Goal: Information Seeking & Learning: Learn about a topic

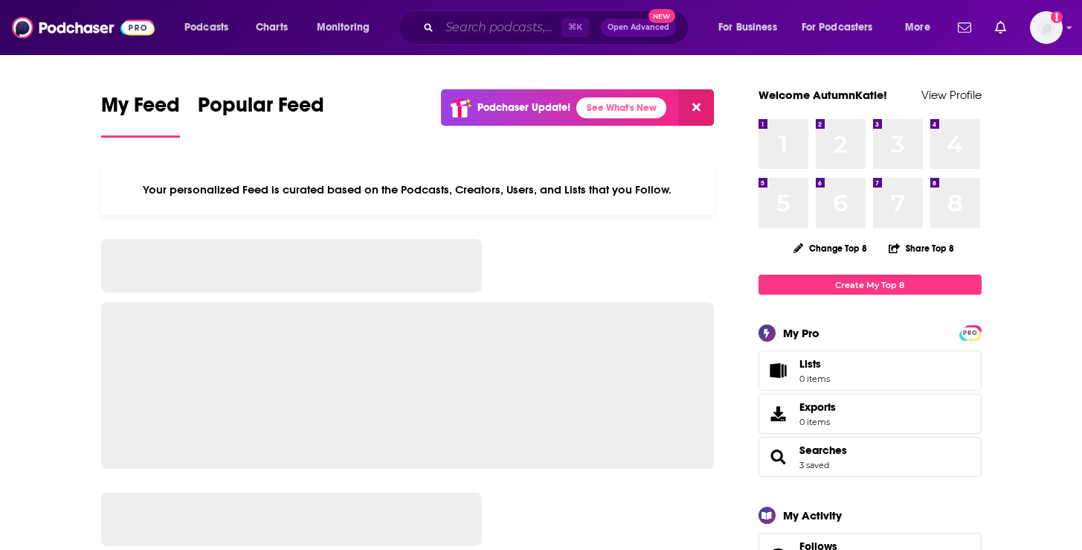
click at [498, 25] on input "Search podcasts, credits, & more..." at bounding box center [501, 28] width 122 height 24
paste input "How Success Happens"
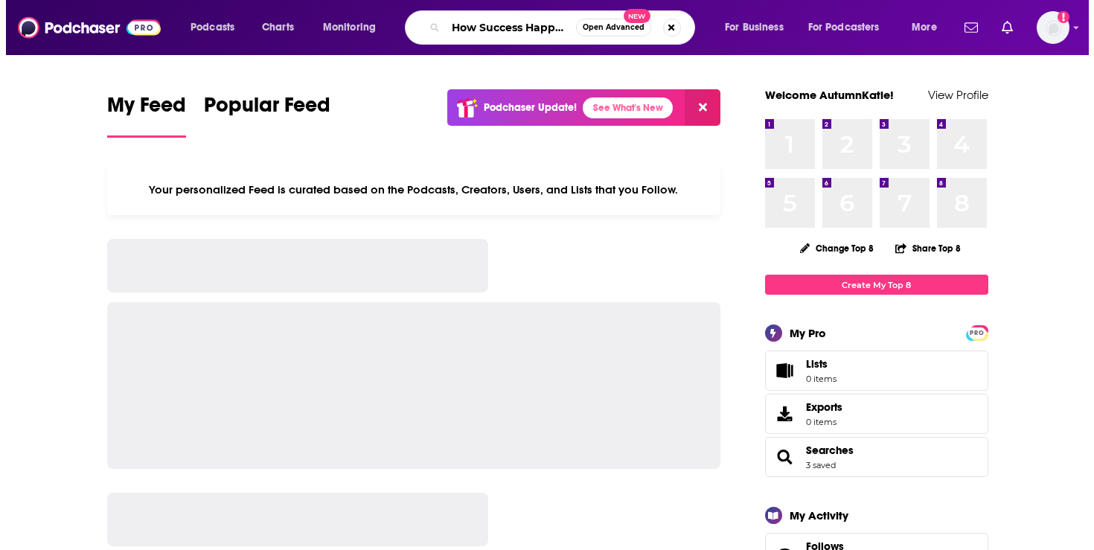
scroll to position [0, 6]
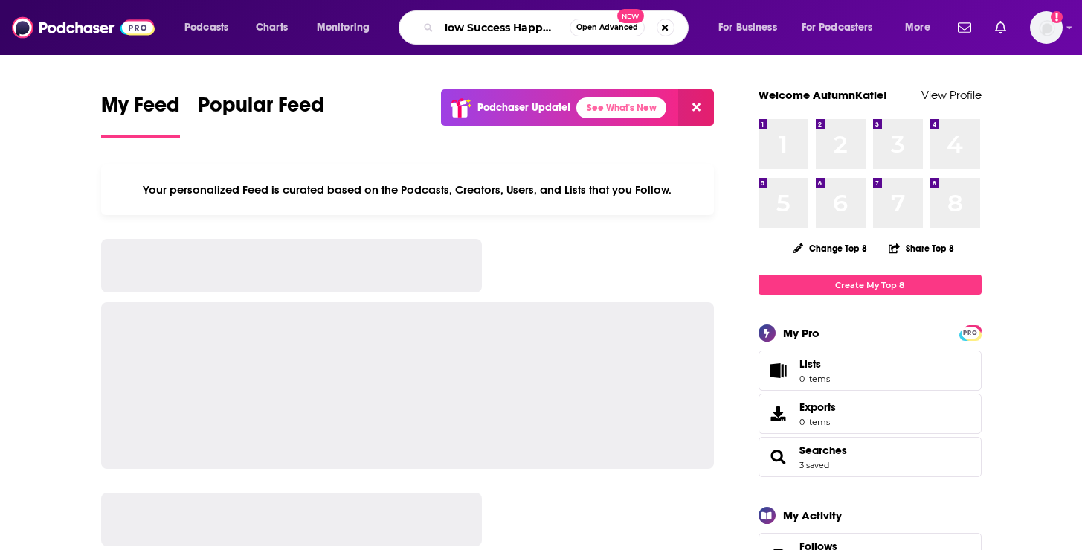
type input "How Success Happens"
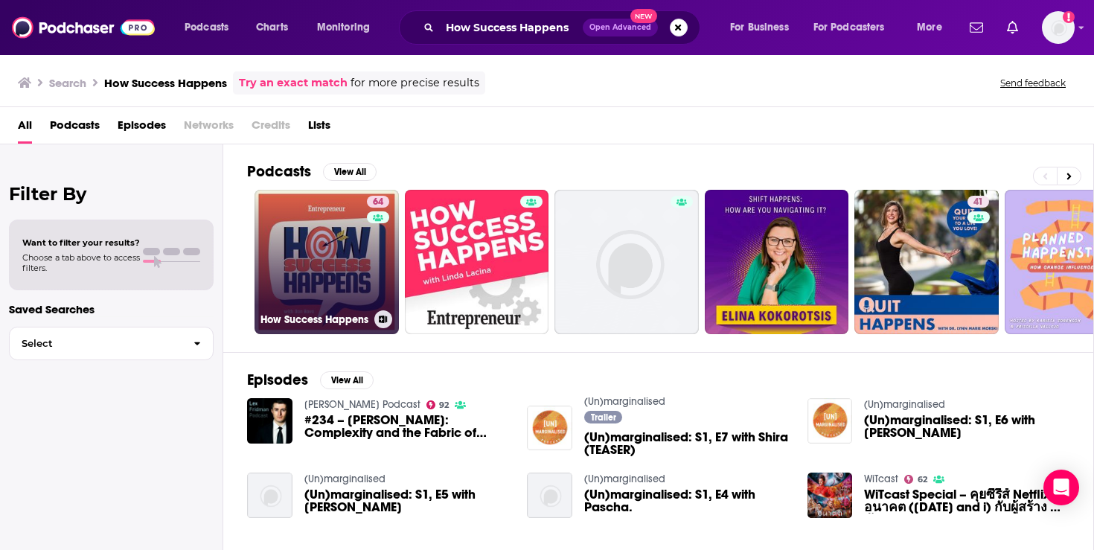
click at [321, 241] on link "64 How Success Happens" at bounding box center [326, 262] width 144 height 144
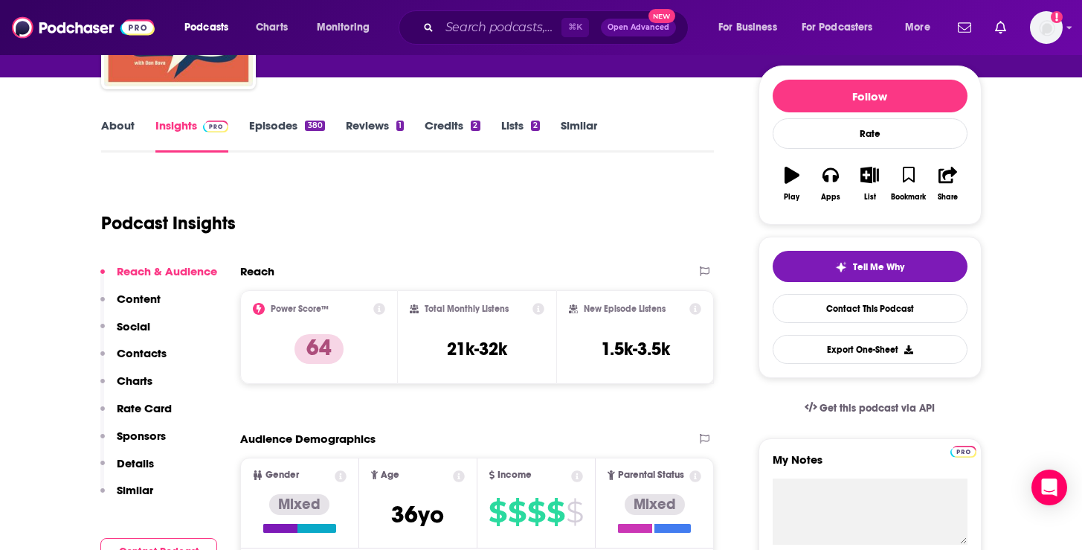
scroll to position [171, 0]
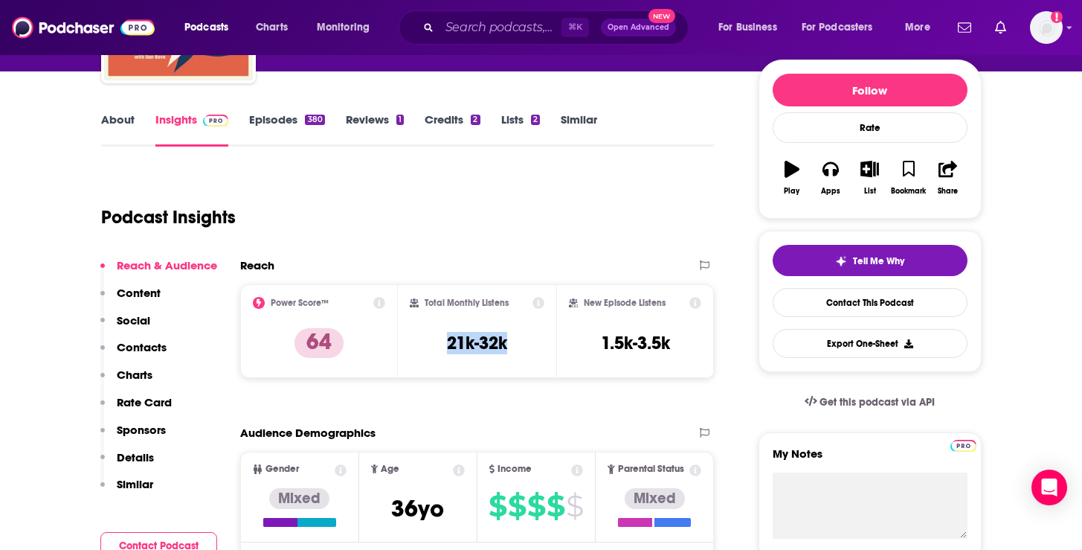
drag, startPoint x: 543, startPoint y: 347, endPoint x: 429, endPoint y: 346, distance: 113.8
click at [429, 346] on div "Total Monthly Listens 21k-32k" at bounding box center [477, 331] width 135 height 68
copy h3 "21k-32k"
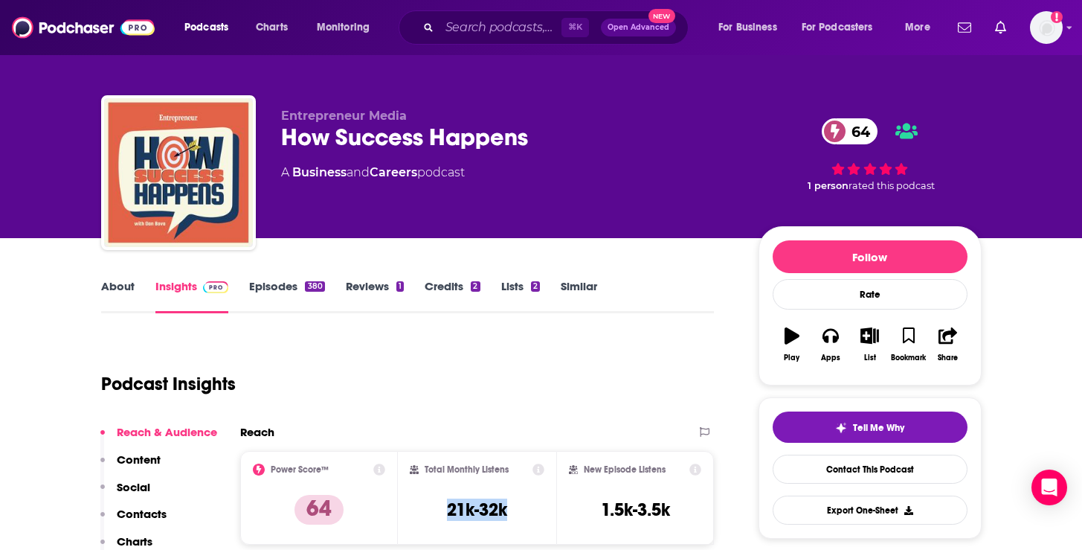
scroll to position [0, 0]
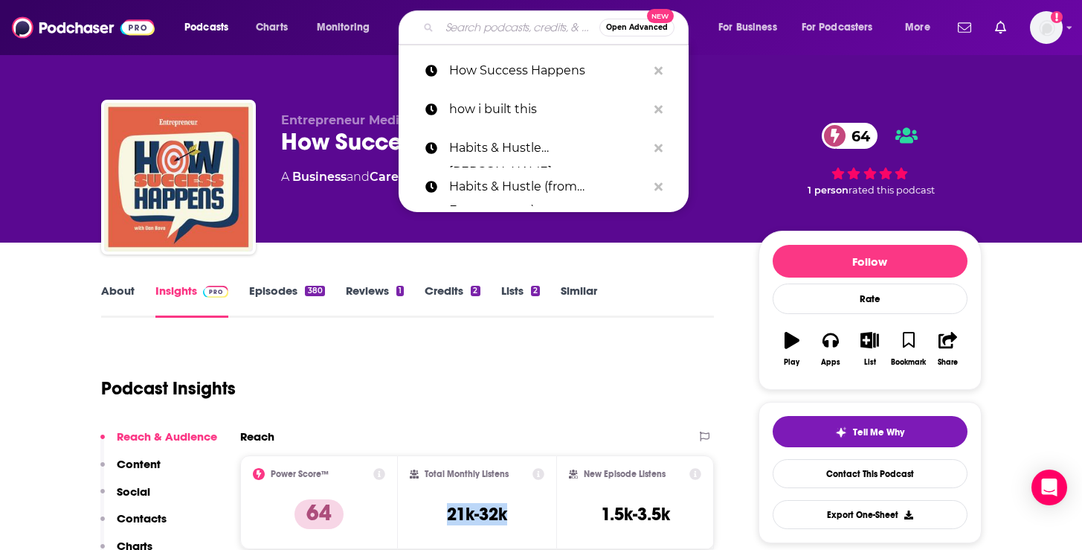
click at [529, 30] on input "Search podcasts, credits, & more..." at bounding box center [520, 28] width 160 height 24
paste input "Stairway to CEO"
type input "Stairway to CEO"
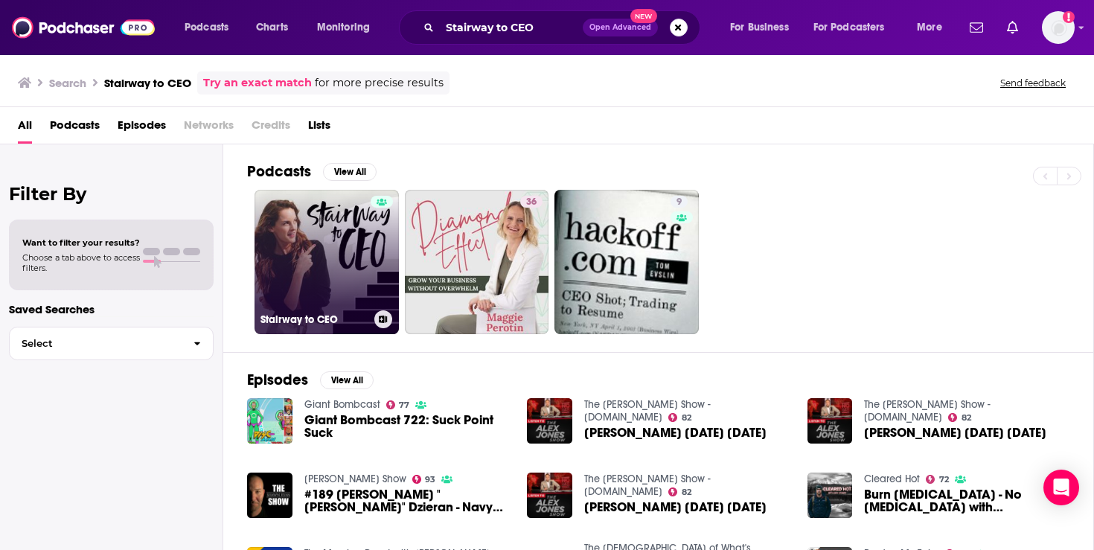
click at [318, 278] on link "Stairway to CEO" at bounding box center [326, 262] width 144 height 144
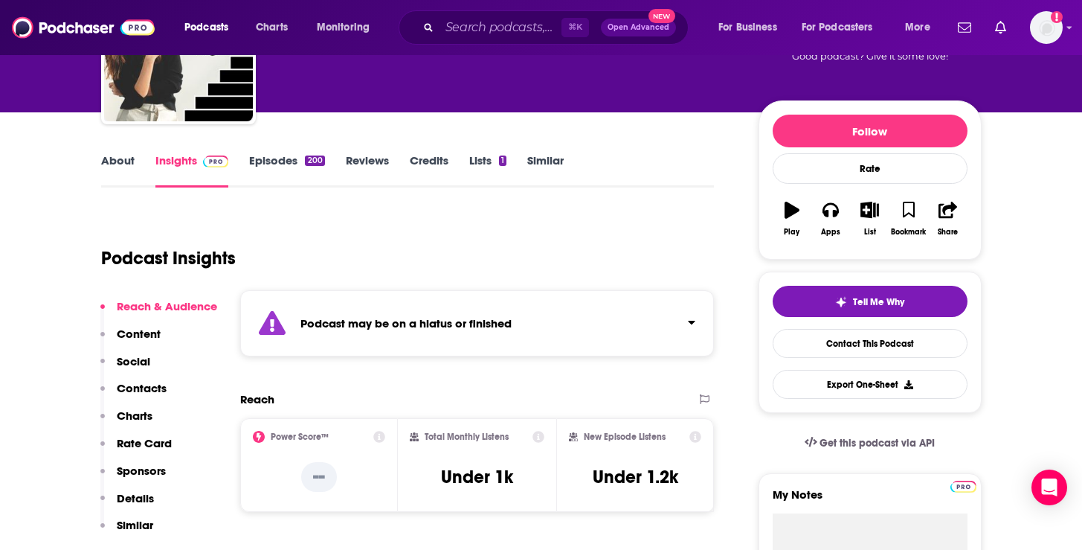
scroll to position [151, 0]
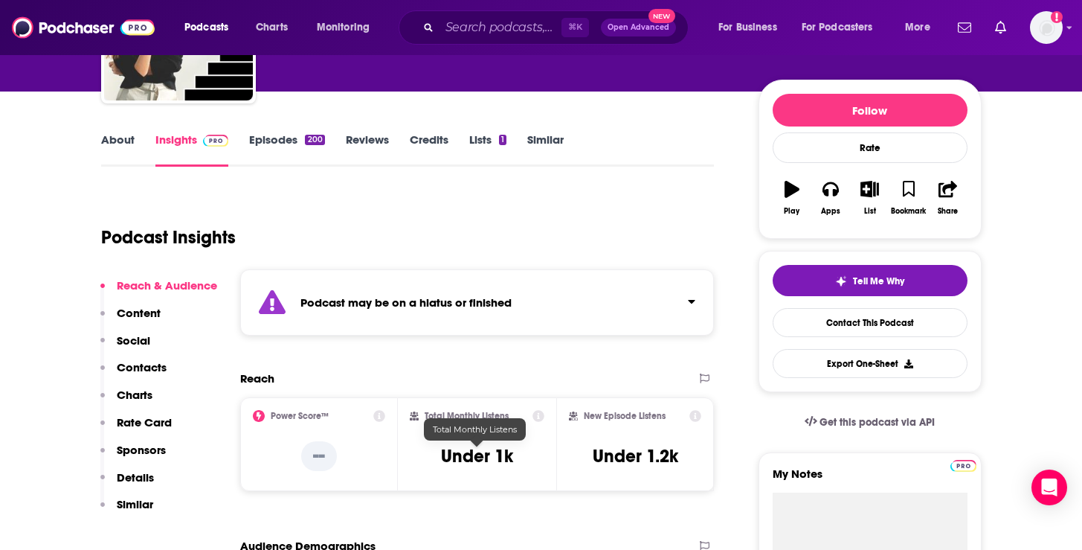
drag, startPoint x: 519, startPoint y: 454, endPoint x: 510, endPoint y: 451, distance: 9.4
click at [510, 451] on div "Total Monthly Listens Under 1k" at bounding box center [477, 444] width 135 height 68
click at [505, 39] on div "⌘ K Open Advanced New" at bounding box center [544, 27] width 290 height 34
click at [508, 19] on input "Search podcasts, credits, & more..." at bounding box center [501, 28] width 122 height 24
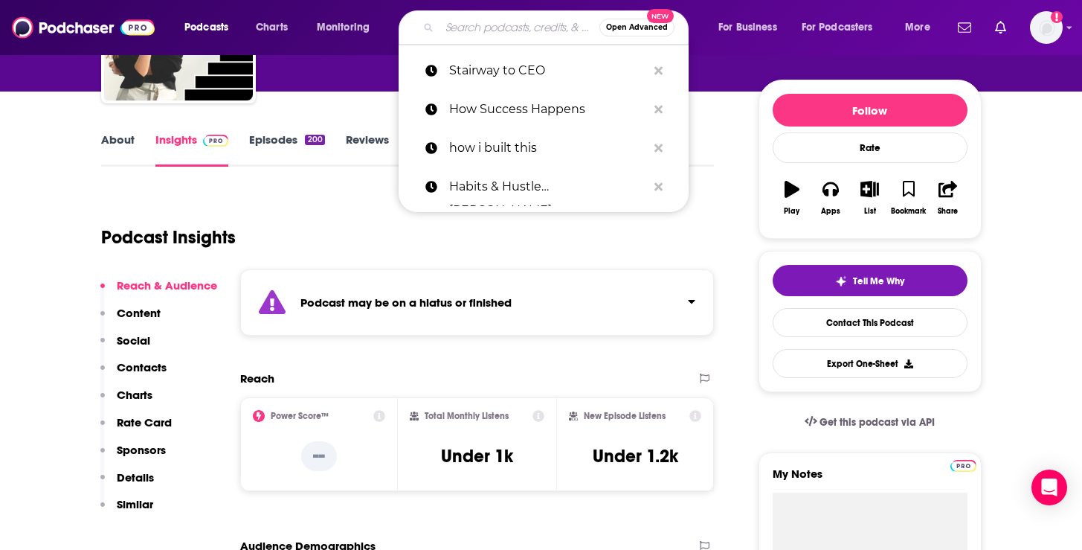
paste input "Starting Small"
type input "Starting Small"
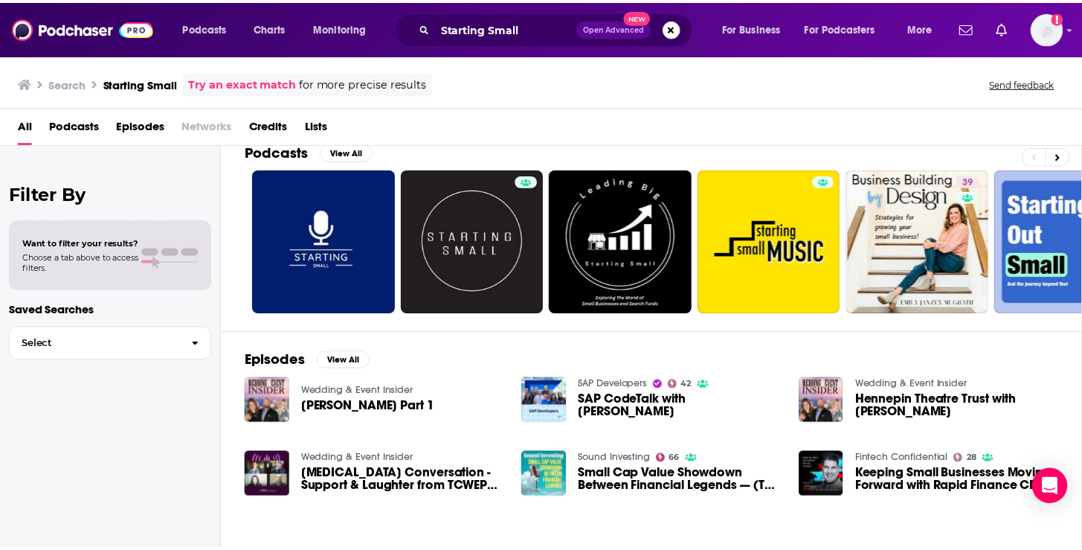
scroll to position [21, 0]
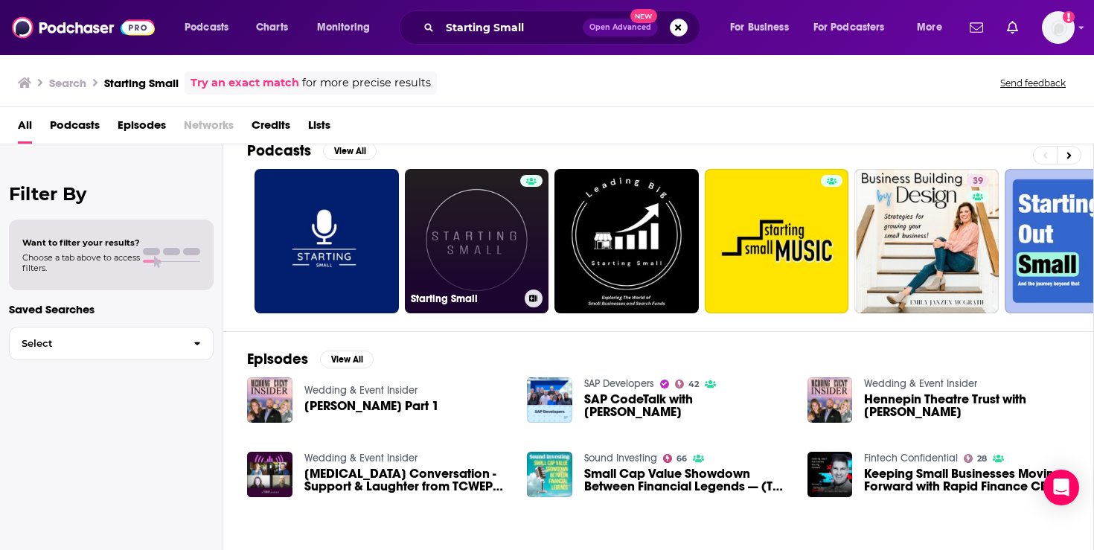
click at [465, 246] on link "Starting Small" at bounding box center [477, 241] width 144 height 144
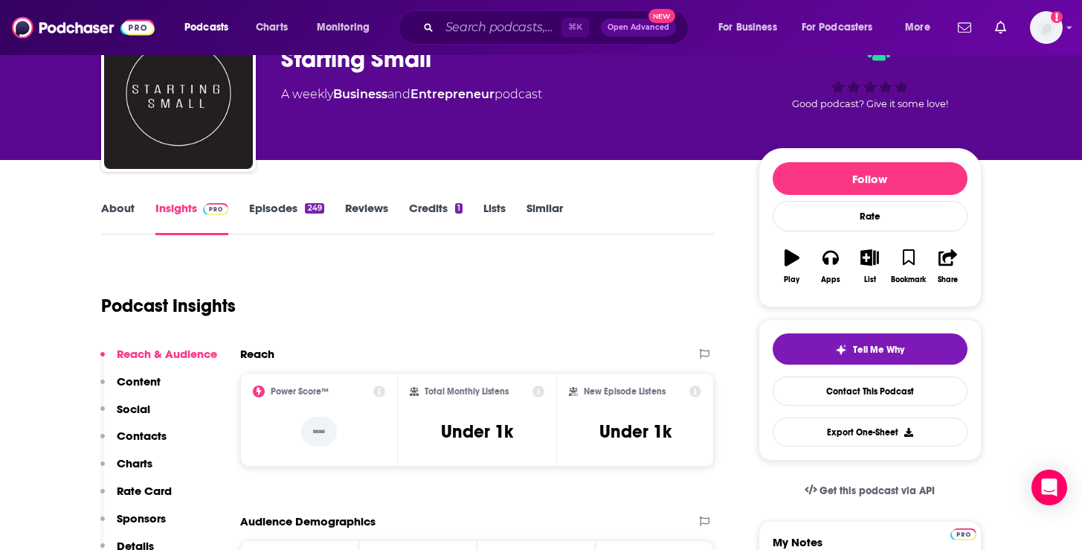
scroll to position [87, 0]
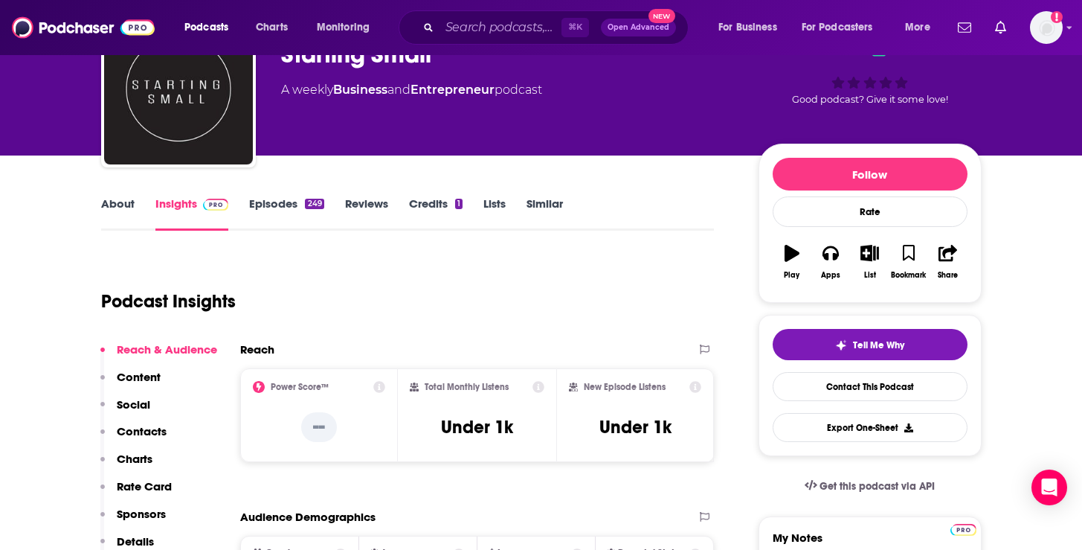
click at [481, 45] on div "Podcasts Charts Monitoring ⌘ K Open Advanced New For Business For Podcasters Mo…" at bounding box center [541, 27] width 1082 height 55
click at [484, 36] on input "Search podcasts, credits, & more..." at bounding box center [501, 28] width 122 height 24
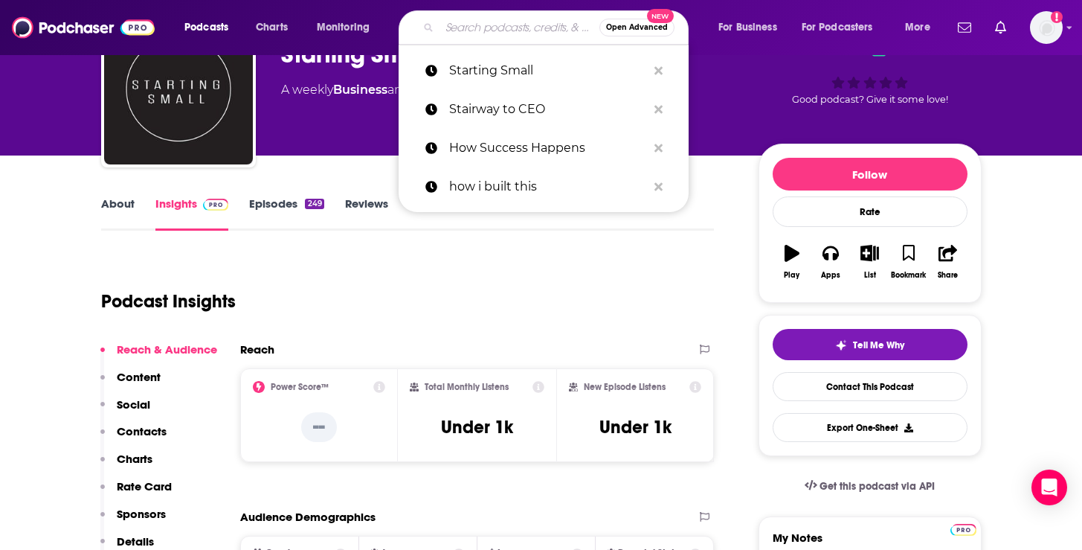
paste input "The BOF Podcast (Fashion News)"
type input "The BOF Podcast (Fashion News)"
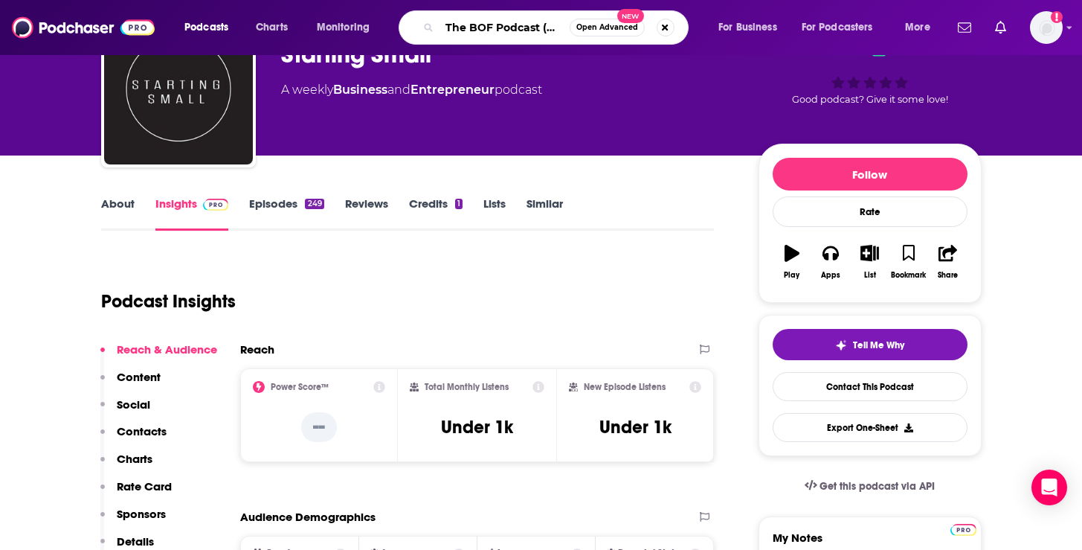
scroll to position [0, 63]
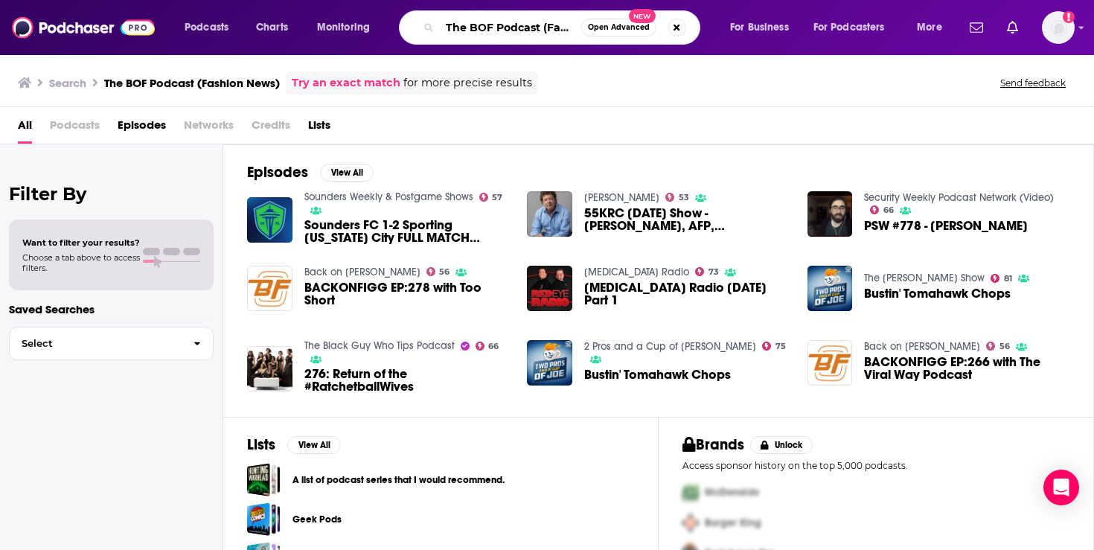
click at [551, 18] on input "The BOF Podcast (Fashion News)" at bounding box center [510, 28] width 141 height 24
drag, startPoint x: 542, startPoint y: 27, endPoint x: 635, endPoint y: 28, distance: 92.3
click at [635, 28] on div "The BOF Podcast (Fashion News) Open Advanced New" at bounding box center [549, 27] width 301 height 34
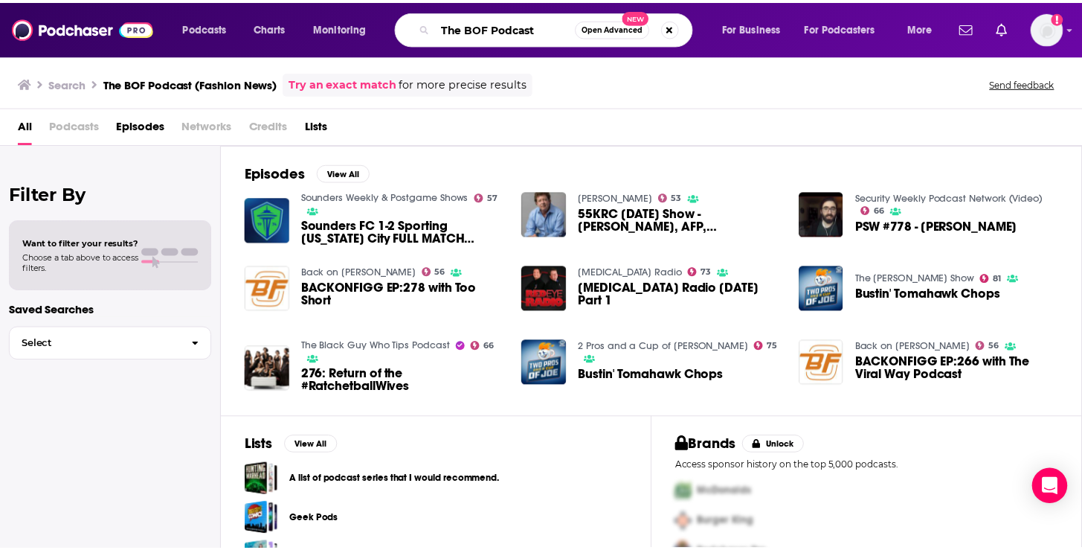
scroll to position [0, 0]
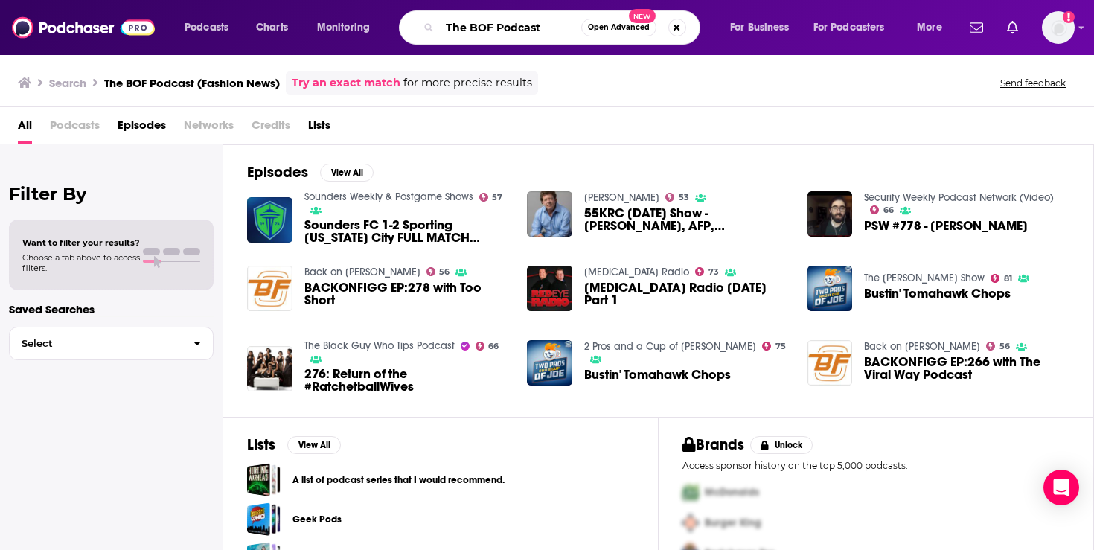
type input "The BOF Podcast"
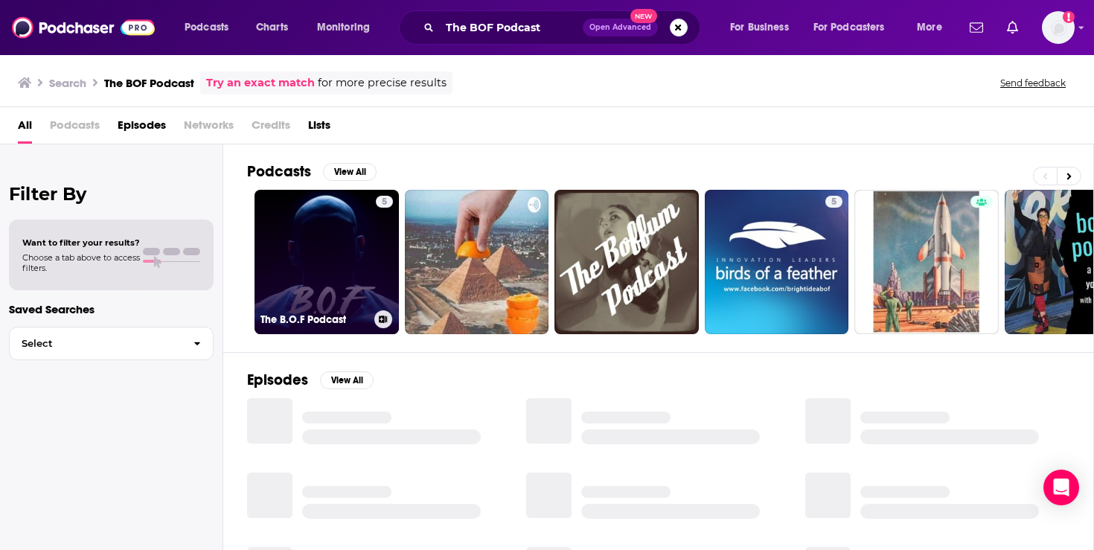
click at [327, 263] on link "5 The B.O.F Podcast" at bounding box center [326, 262] width 144 height 144
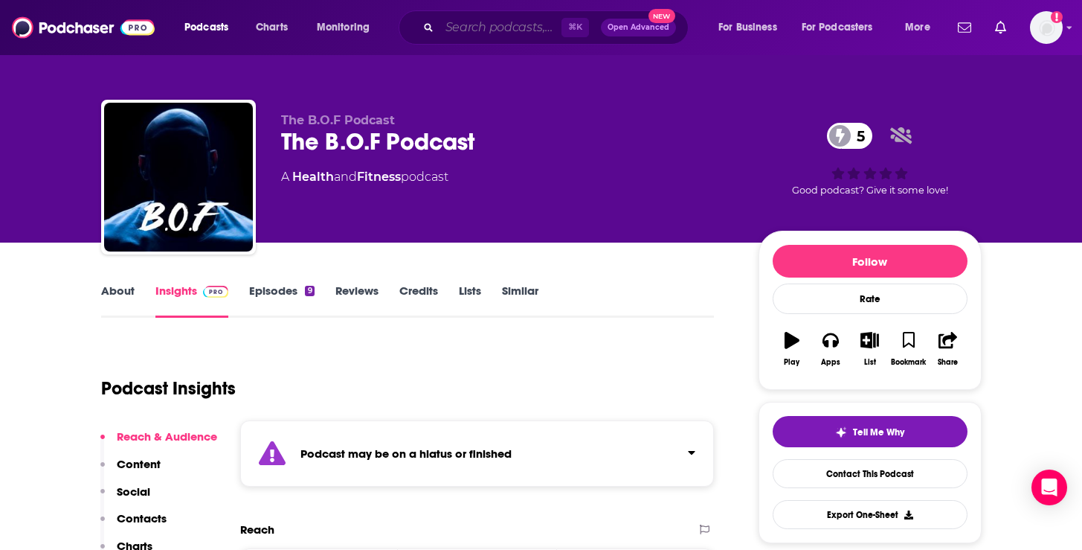
click at [501, 26] on input "Search podcasts, credits, & more..." at bounding box center [501, 28] width 122 height 24
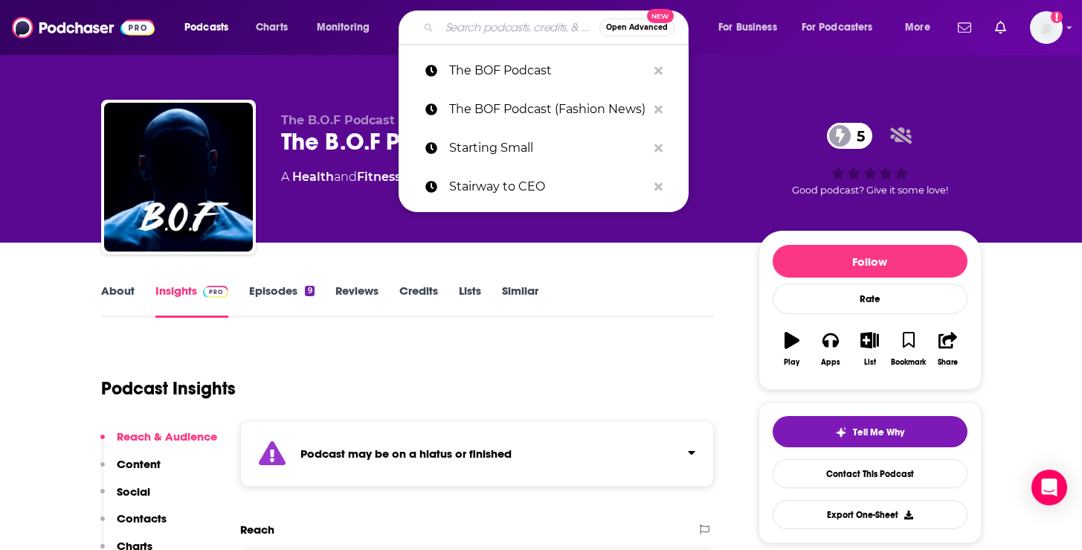
paste input "[URL][DOMAIN_NAME][PERSON_NAME]"
type input "[URL][DOMAIN_NAME][PERSON_NAME]"
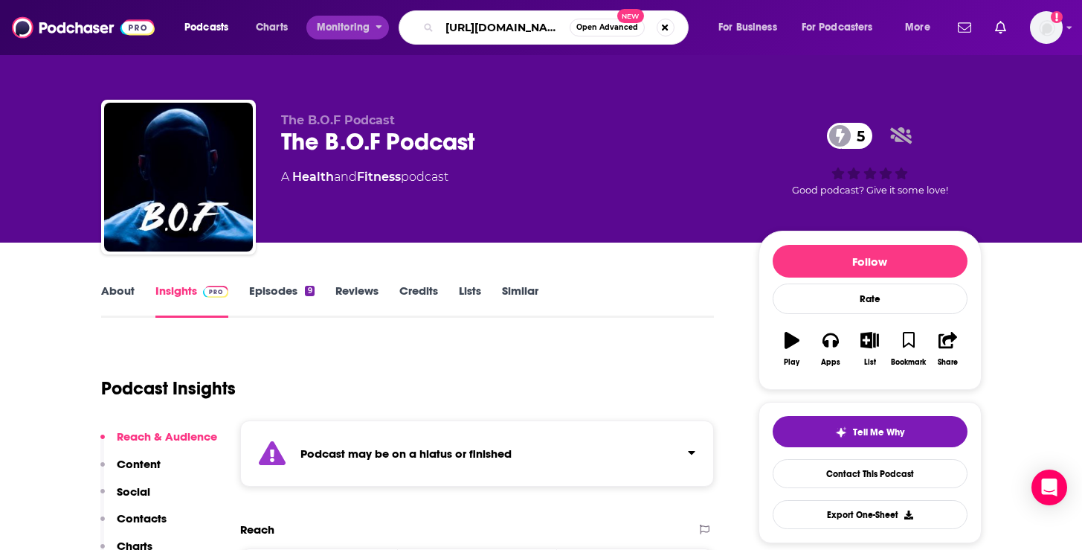
drag, startPoint x: 566, startPoint y: 25, endPoint x: 370, endPoint y: 26, distance: 195.7
click at [370, 26] on div "Podcasts Charts Monitoring [URL][DOMAIN_NAME][PERSON_NAME] Open Advanced New Fo…" at bounding box center [559, 27] width 771 height 34
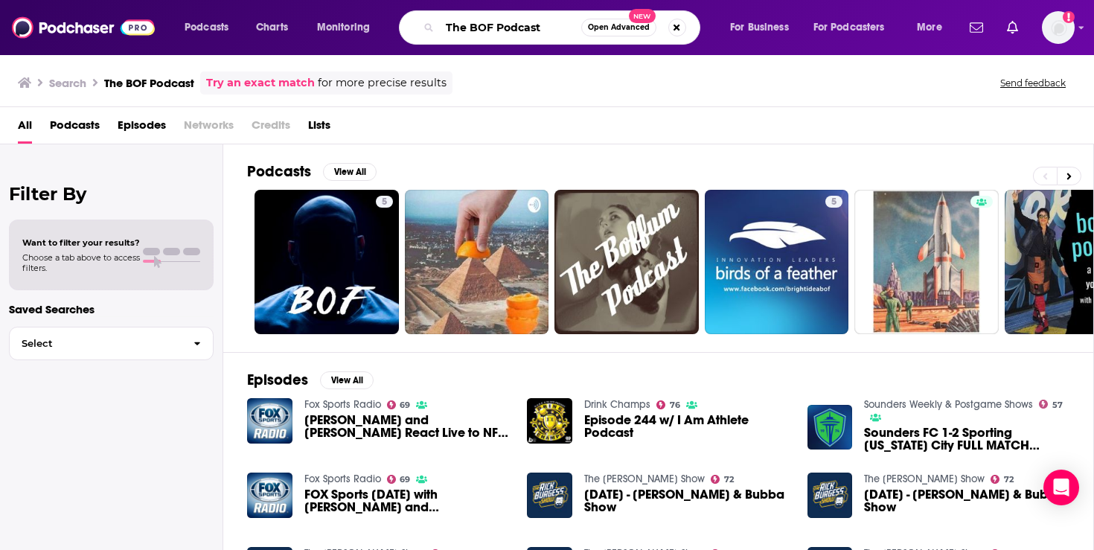
drag, startPoint x: 548, startPoint y: 28, endPoint x: 333, endPoint y: 28, distance: 215.0
click at [333, 28] on div "Podcasts Charts Monitoring The BOF Podcast Open Advanced New For Business For P…" at bounding box center [565, 27] width 782 height 34
type input "Business of Fashion podcast"
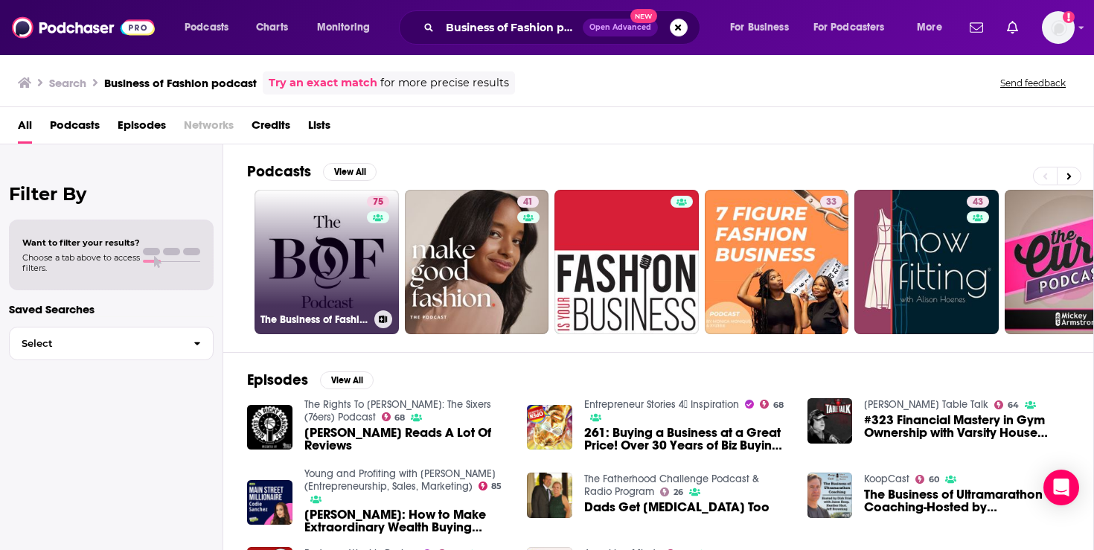
click at [306, 259] on link "75 The Business of Fashion Podcast" at bounding box center [326, 262] width 144 height 144
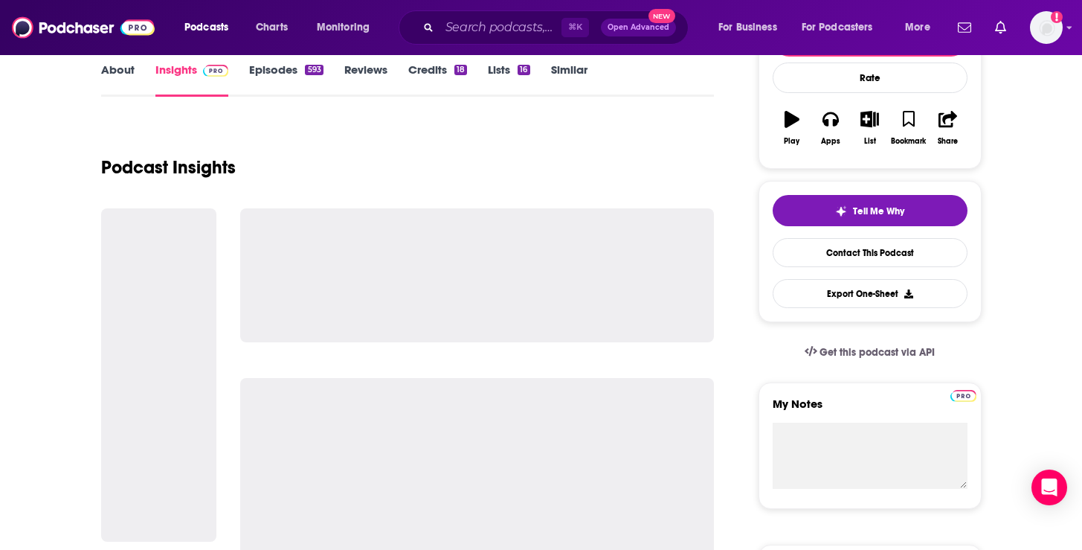
scroll to position [222, 0]
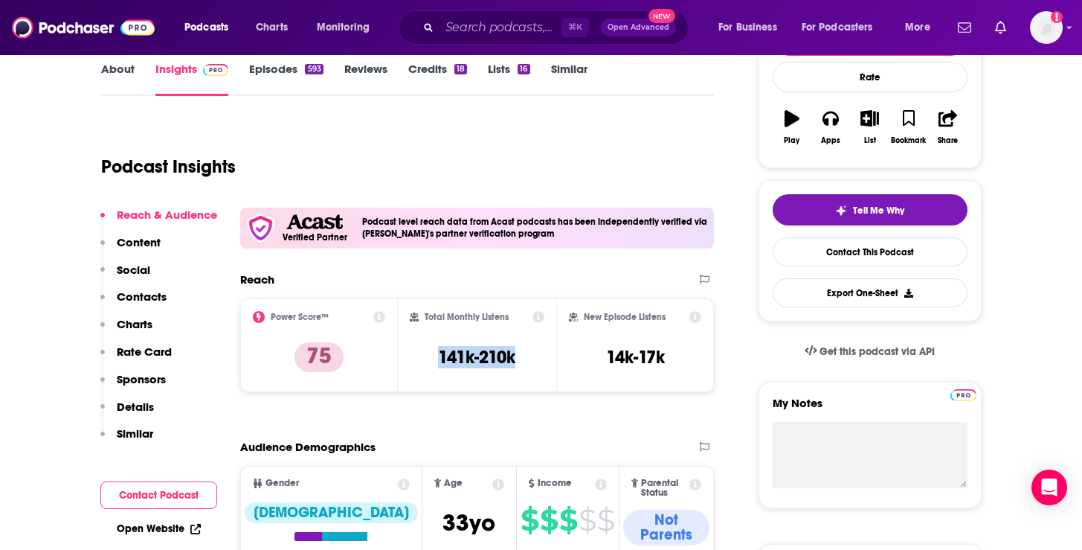
drag, startPoint x: 526, startPoint y: 356, endPoint x: 405, endPoint y: 358, distance: 120.5
click at [405, 358] on div "Total Monthly Listens 141k-210k" at bounding box center [477, 345] width 158 height 94
click at [477, 28] on input "Search podcasts, credits, & more..." at bounding box center [501, 28] width 122 height 24
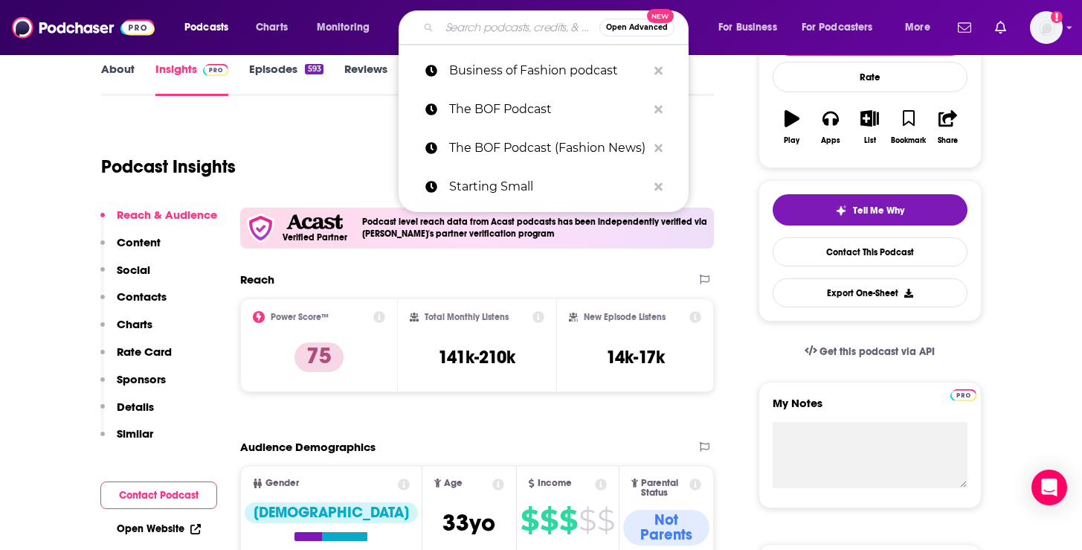
paste input "The Diary Of A CEO with [PERSON_NAME]"
type input "The Diary Of A CEO with [PERSON_NAME]"
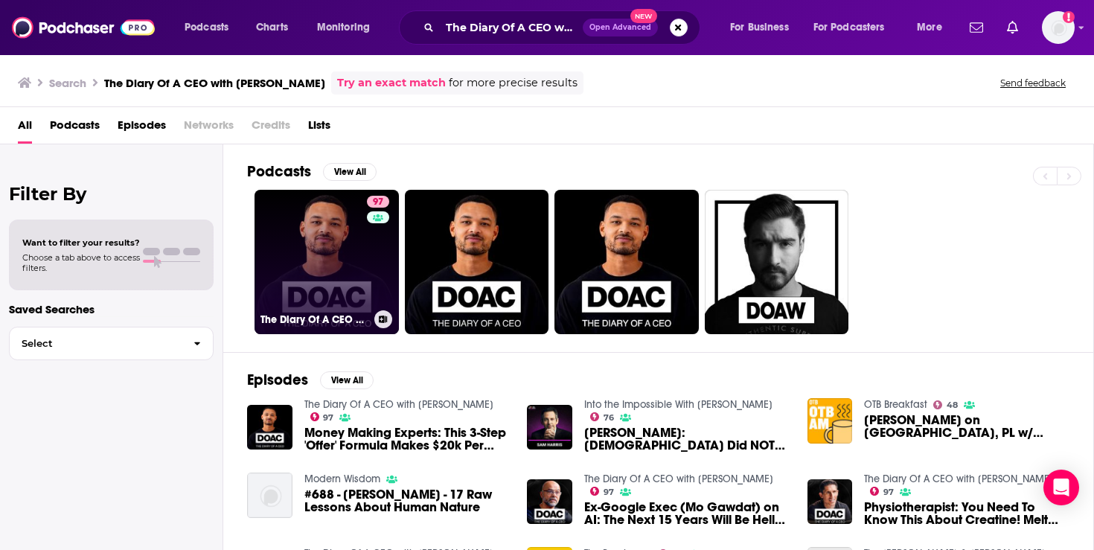
click at [301, 269] on link "97 The Diary Of A CEO with [PERSON_NAME]" at bounding box center [326, 262] width 144 height 144
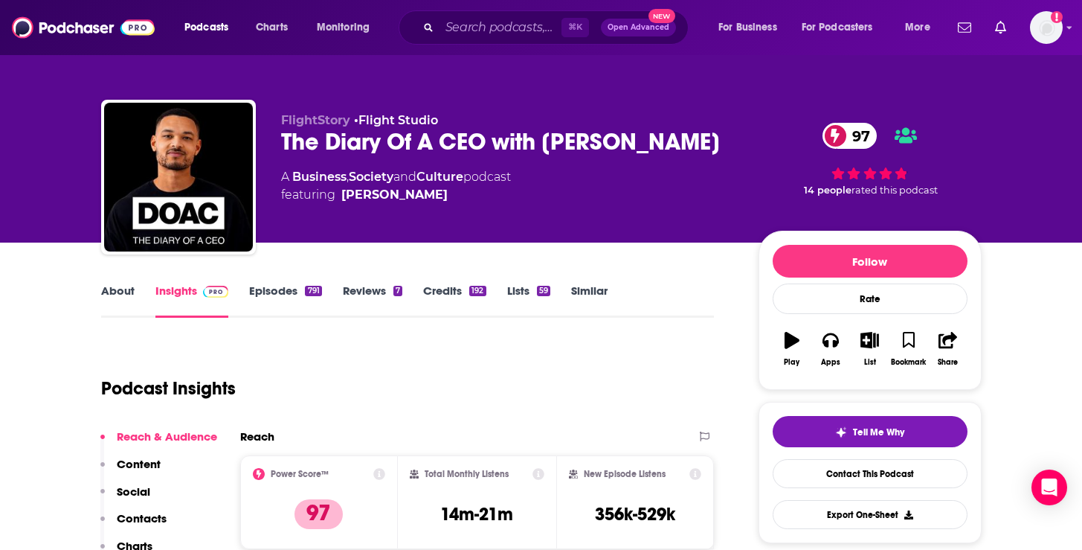
click at [289, 289] on link "Episodes 791" at bounding box center [285, 300] width 72 height 34
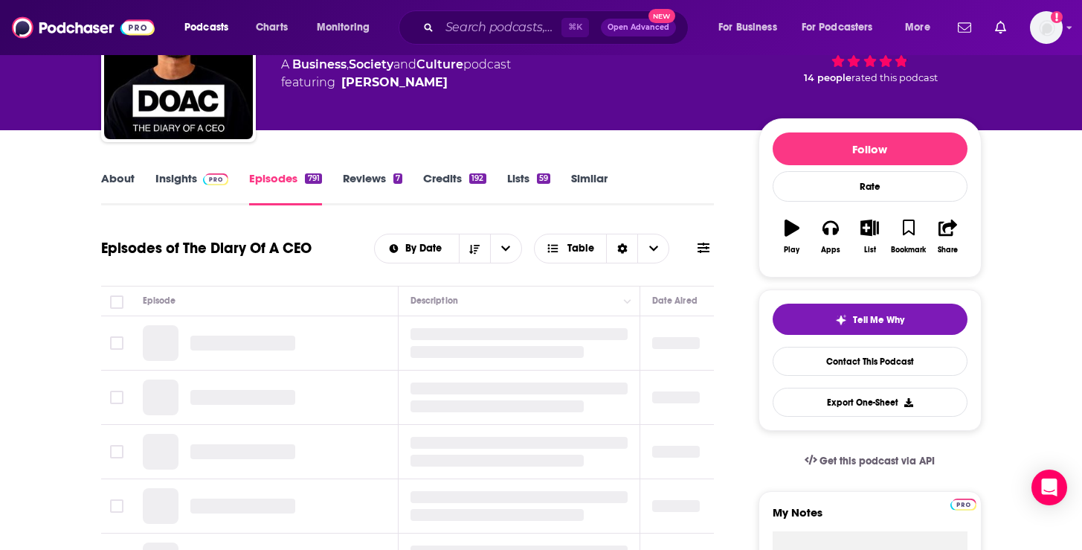
scroll to position [151, 0]
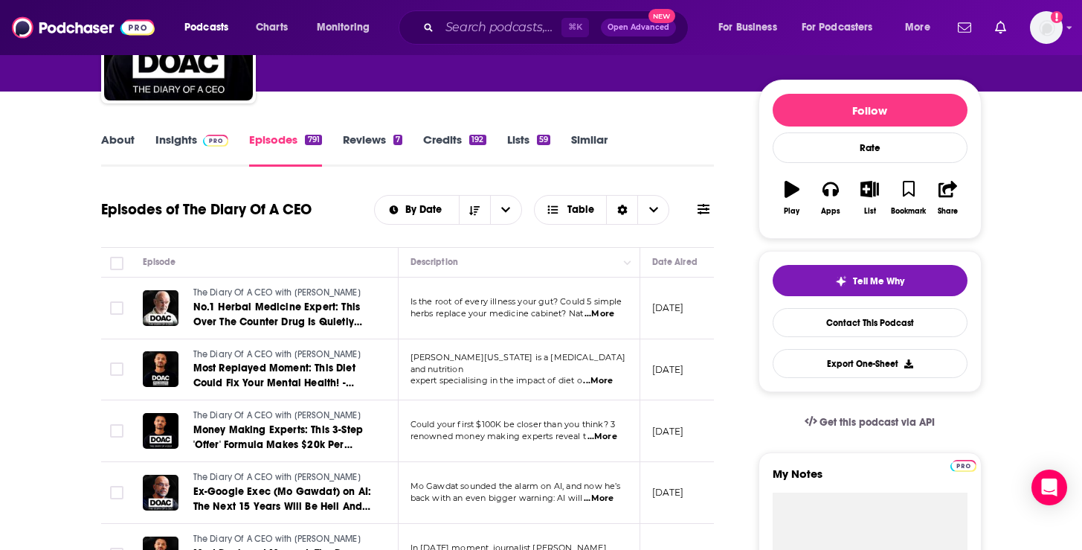
click at [203, 136] on img at bounding box center [216, 141] width 26 height 12
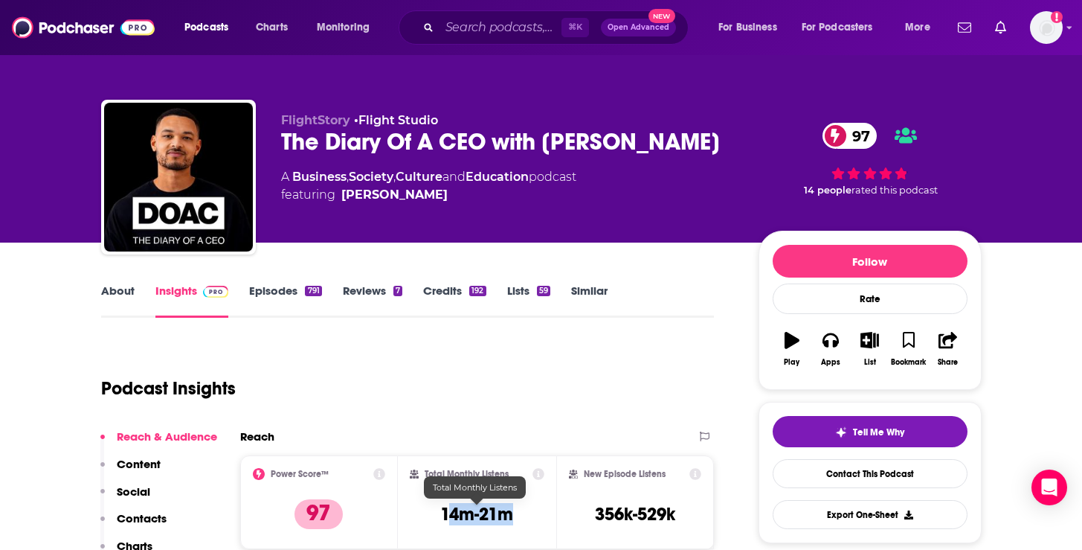
drag, startPoint x: 516, startPoint y: 513, endPoint x: 449, endPoint y: 511, distance: 67.0
click at [449, 511] on div "Total Monthly Listens 14m-21m" at bounding box center [477, 502] width 135 height 68
click at [511, 26] on input "Search podcasts, credits, & more..." at bounding box center [501, 28] width 122 height 24
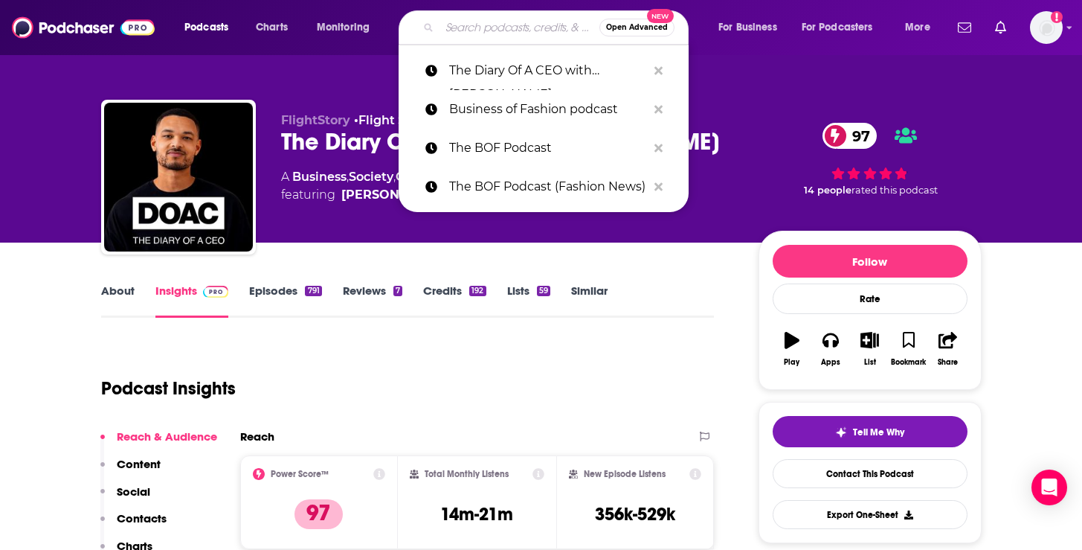
paste input "The Story of a Brand"
type input "The Story of a Brand"
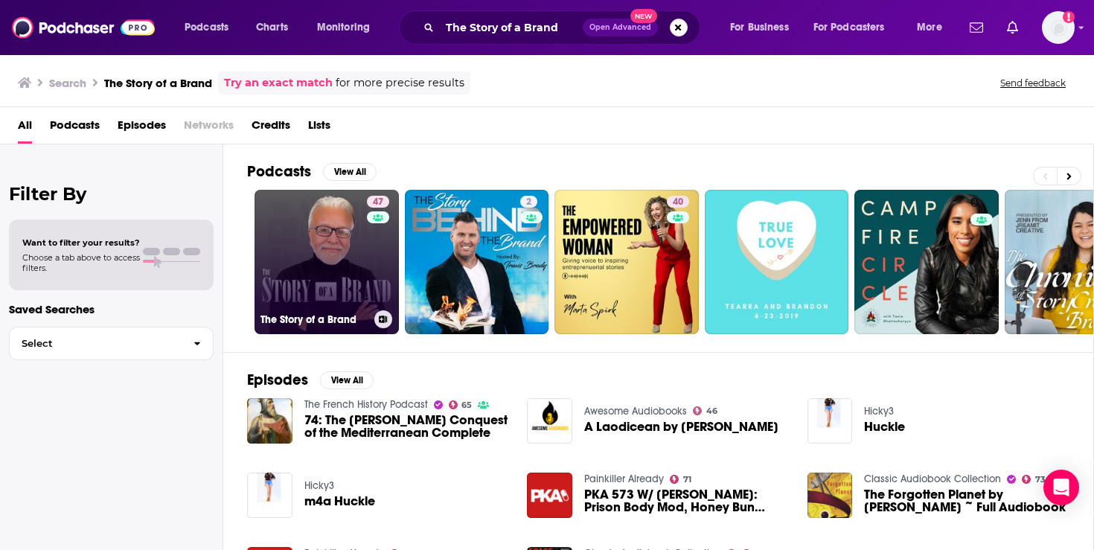
click at [330, 284] on link "47 The Story of a Brand" at bounding box center [326, 262] width 144 height 144
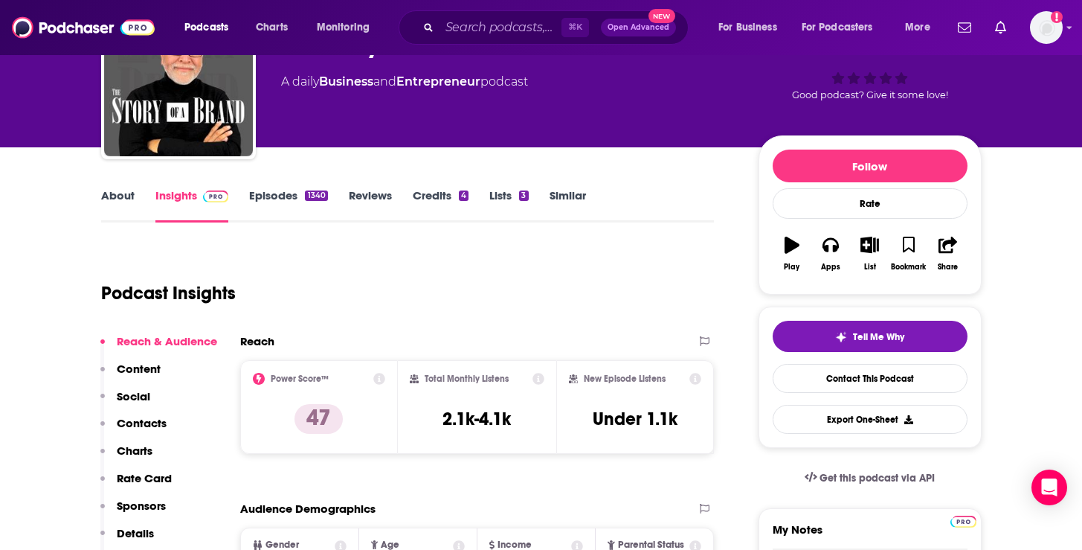
scroll to position [108, 0]
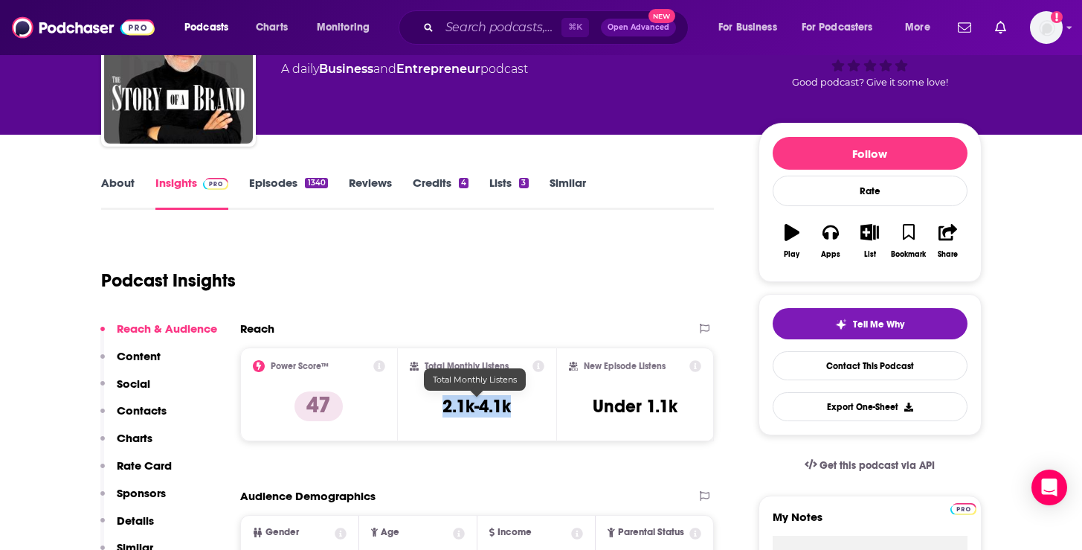
drag, startPoint x: 531, startPoint y: 406, endPoint x: 433, endPoint y: 405, distance: 98.2
click at [433, 405] on div "Total Monthly Listens 2.1k-4.1k" at bounding box center [477, 394] width 135 height 68
